Goal: Task Accomplishment & Management: Complete application form

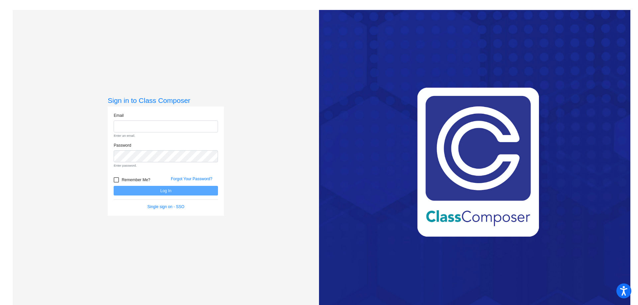
type input "[EMAIL_ADDRESS][DOMAIN_NAME]"
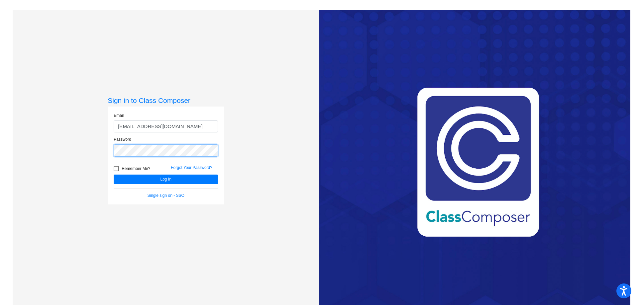
click at [114, 175] on button "Log In" at bounding box center [166, 180] width 104 height 10
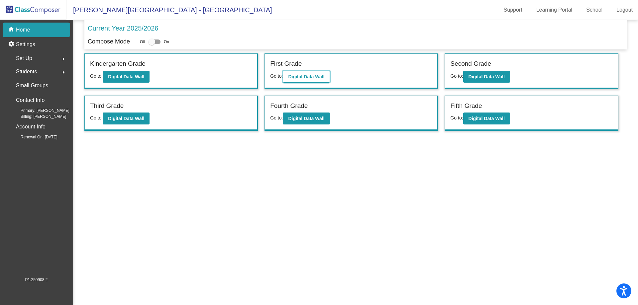
click at [308, 74] on b "Digital Data Wall" at bounding box center [306, 76] width 36 height 5
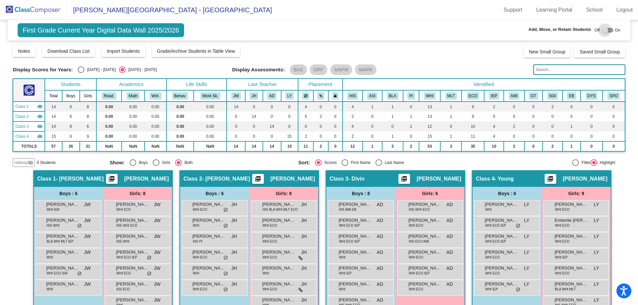
click at [601, 28] on div at bounding box center [604, 30] width 7 height 7
checkbox input "true"
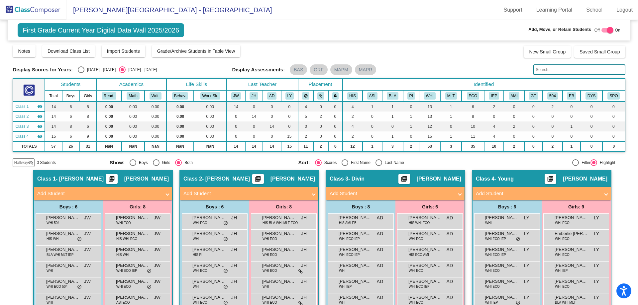
click at [161, 191] on span "Add Student" at bounding box center [101, 194] width 129 height 8
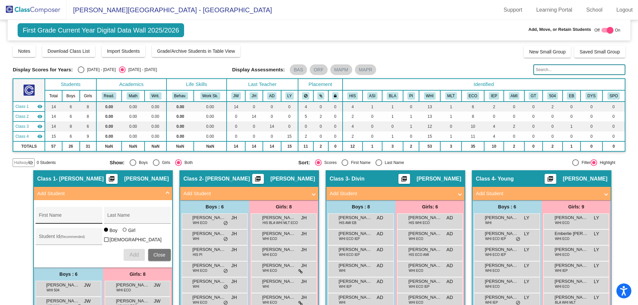
click at [53, 216] on input "First Name" at bounding box center [69, 217] width 60 height 5
type input "Braleigh"
click at [115, 216] on input "W" at bounding box center [137, 217] width 60 height 5
type input "[PERSON_NAME]"
click at [50, 233] on div "Student Id (Recommended)" at bounding box center [69, 238] width 60 height 14
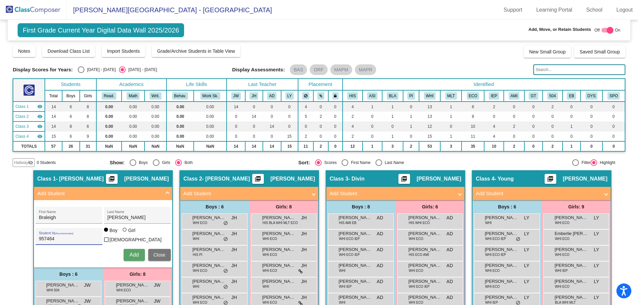
type input "957464"
click at [123, 232] on div at bounding box center [125, 230] width 4 height 4
click at [125, 233] on input "Girl" at bounding box center [125, 233] width 0 height 0
radio input "true"
click at [134, 252] on span "Add" at bounding box center [133, 255] width 9 height 6
